Goal: Task Accomplishment & Management: Manage account settings

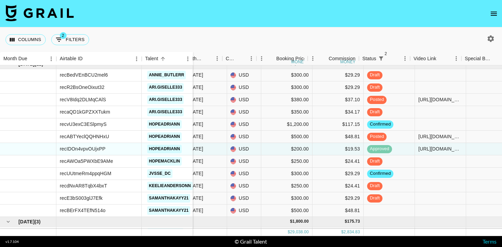
scroll to position [848, 167]
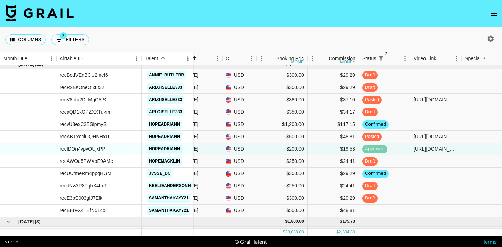
click at [434, 76] on div at bounding box center [435, 75] width 51 height 12
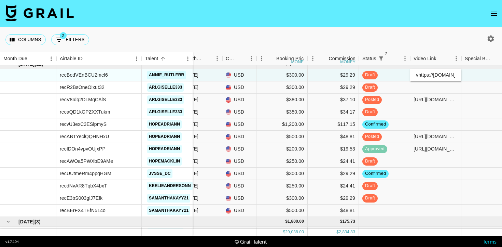
scroll to position [0, 272]
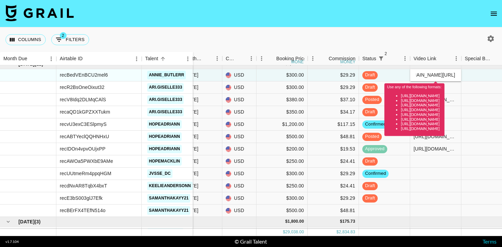
click at [421, 75] on input "vhttps://www.tiktok.com/@annie_butlerr/video/7558238574353730871?is_from_webapp…" at bounding box center [436, 74] width 50 height 5
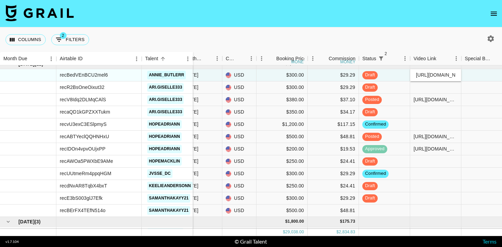
type input "[URL][DOMAIN_NAME]"
click at [476, 82] on div at bounding box center [487, 87] width 51 height 12
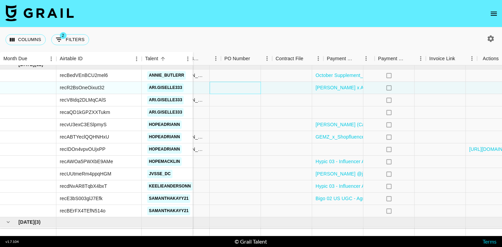
scroll to position [847, 461]
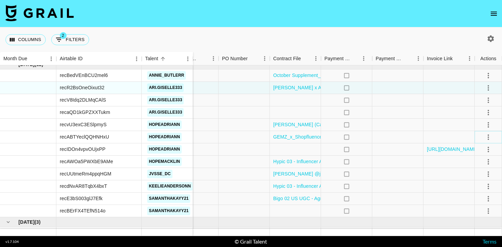
click at [487, 137] on icon "select merge strategy" at bounding box center [488, 137] width 8 height 8
click at [473, 198] on div "Approve" at bounding box center [473, 201] width 21 height 8
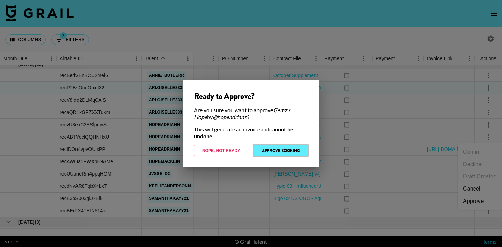
click at [299, 149] on button "Approve Booking" at bounding box center [281, 150] width 54 height 11
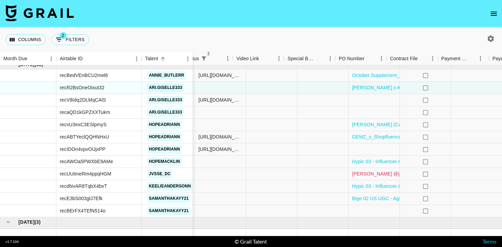
scroll to position [847, 394]
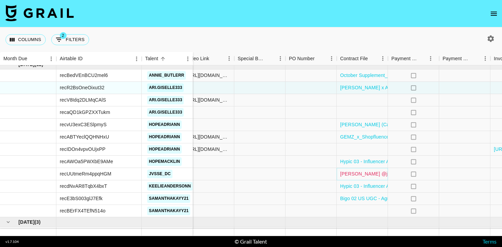
click at [373, 172] on link "[PERSON_NAME] @jvsse_dc MOA 2nd Collab- Haven (3).pdf" at bounding box center [407, 173] width 135 height 7
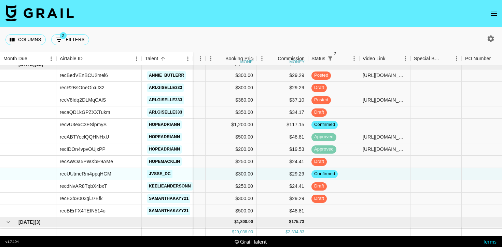
scroll to position [847, 228]
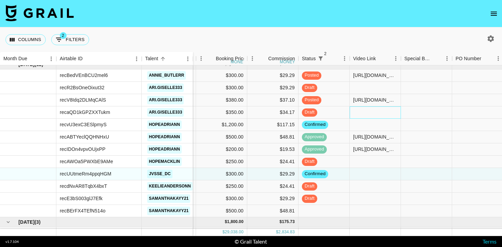
click at [365, 112] on div at bounding box center [375, 112] width 51 height 12
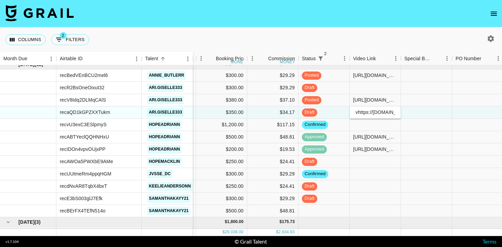
scroll to position [0, 273]
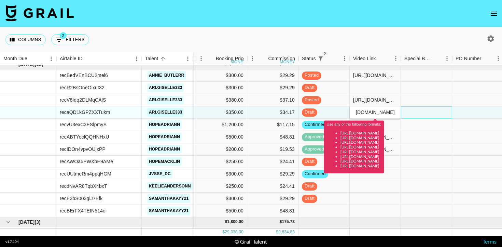
click at [410, 109] on div at bounding box center [426, 112] width 51 height 12
click at [358, 112] on input "vhttps://www.tiktok.com/@ari.giselle333/video/7558501380630007071?is_from_webap…" at bounding box center [375, 111] width 50 height 5
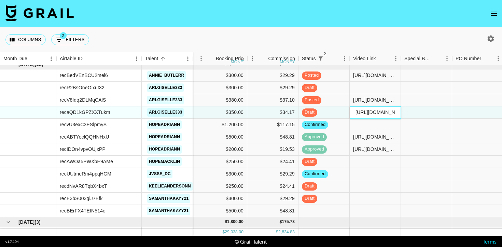
type input "[URL][DOMAIN_NAME][DOMAIN_NAME]"
click at [417, 115] on div at bounding box center [426, 112] width 51 height 12
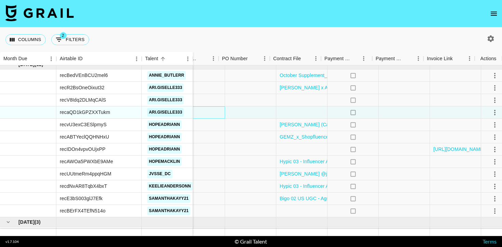
scroll to position [847, 461]
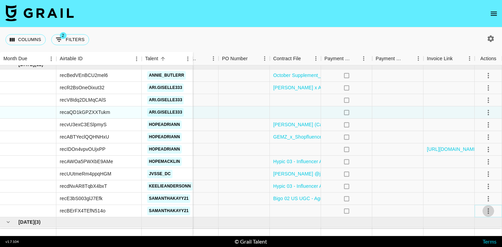
click at [492, 209] on icon "select merge strategy" at bounding box center [488, 211] width 8 height 8
click at [479, 148] on li "Confirm" at bounding box center [480, 147] width 44 height 12
click at [396, 208] on div at bounding box center [397, 211] width 51 height 12
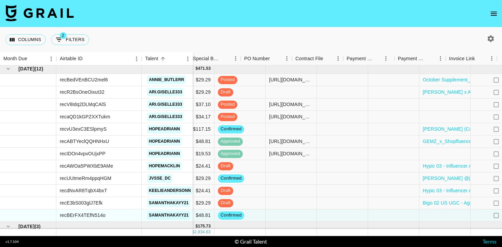
scroll to position [843, 461]
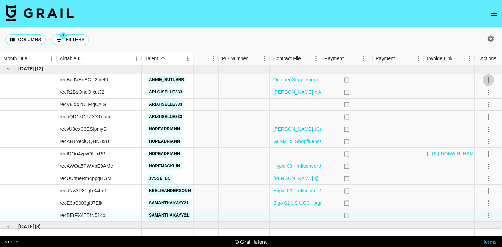
click at [490, 79] on icon "select merge strategy" at bounding box center [488, 80] width 8 height 8
click at [480, 144] on div "Approve" at bounding box center [473, 144] width 21 height 8
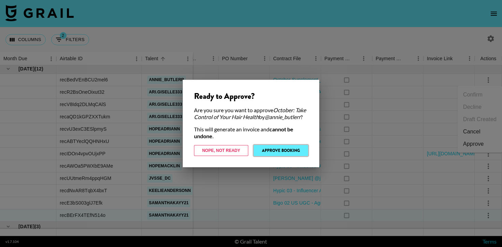
click at [301, 152] on button "Approve Booking" at bounding box center [281, 150] width 54 height 11
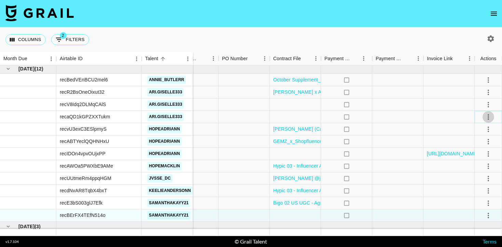
click at [486, 115] on icon "select merge strategy" at bounding box center [488, 117] width 8 height 8
click at [474, 179] on div "Approve" at bounding box center [473, 181] width 21 height 8
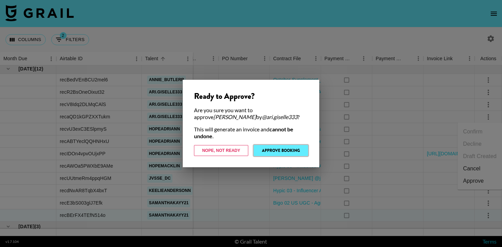
click at [280, 148] on button "Approve Booking" at bounding box center [281, 150] width 54 height 11
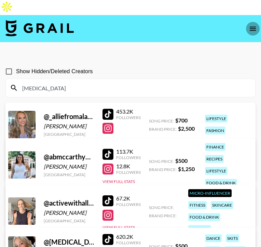
click at [251, 27] on icon "open drawer" at bounding box center [253, 29] width 6 height 4
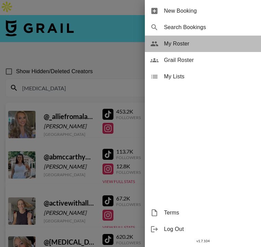
click at [178, 45] on span "My Roster" at bounding box center [210, 44] width 92 height 8
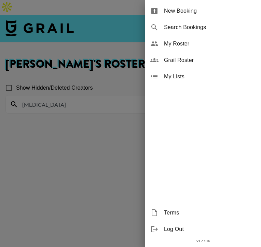
click at [105, 146] on div at bounding box center [130, 123] width 261 height 247
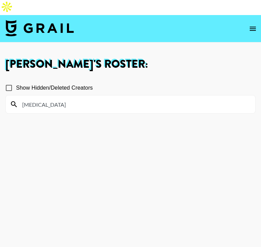
click at [116, 99] on input "alli" at bounding box center [134, 104] width 233 height 11
type input "a"
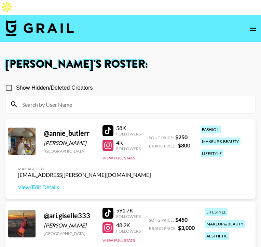
click at [155, 59] on h1 "Hailey Velasquez 's Roster:" at bounding box center [130, 64] width 250 height 11
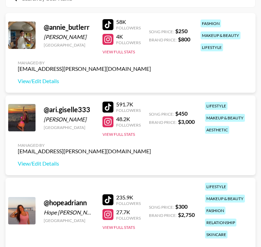
scroll to position [108, 0]
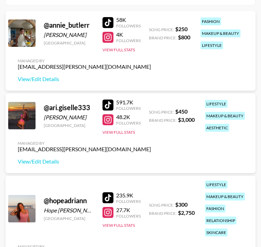
click at [105, 99] on div at bounding box center [107, 104] width 11 height 11
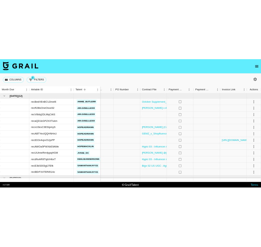
scroll to position [840, 461]
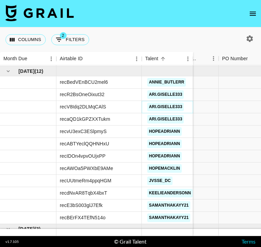
click at [172, 106] on link "ari.giselle333" at bounding box center [165, 106] width 37 height 9
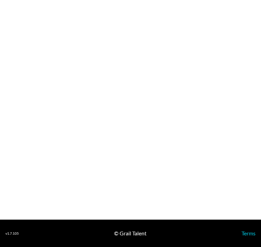
select select "USD"
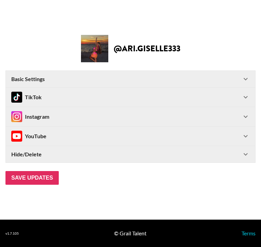
click at [166, 80] on div "Basic Settings" at bounding box center [126, 79] width 230 height 7
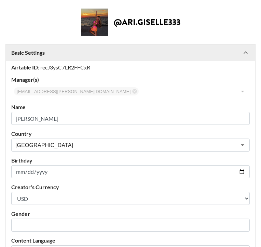
scroll to position [4, 0]
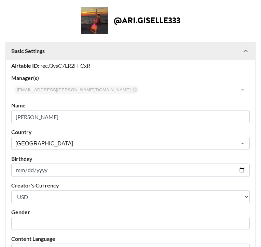
click at [162, 45] on Settings-header "Basic Settings" at bounding box center [130, 51] width 249 height 16
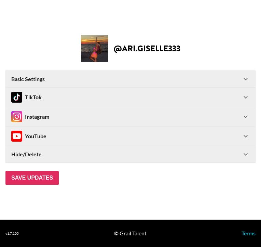
scroll to position [0, 0]
click at [157, 96] on div "TikTok" at bounding box center [126, 97] width 230 height 11
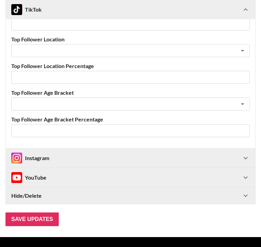
click at [149, 158] on div "Instagram" at bounding box center [126, 157] width 230 height 11
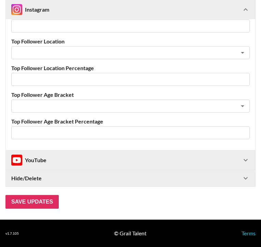
click at [147, 167] on div "YouTube" at bounding box center [130, 159] width 249 height 19
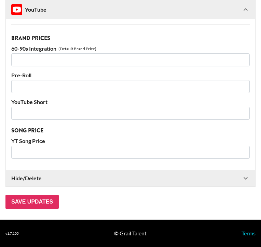
click at [147, 179] on div "Hide/Delete" at bounding box center [126, 178] width 230 height 7
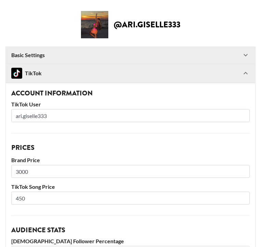
click at [168, 57] on div "Basic Settings" at bounding box center [126, 55] width 230 height 7
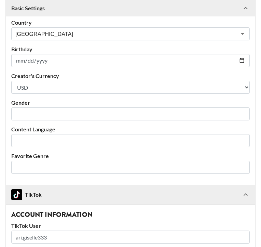
scroll to position [116, 0]
